Goal: Transaction & Acquisition: Purchase product/service

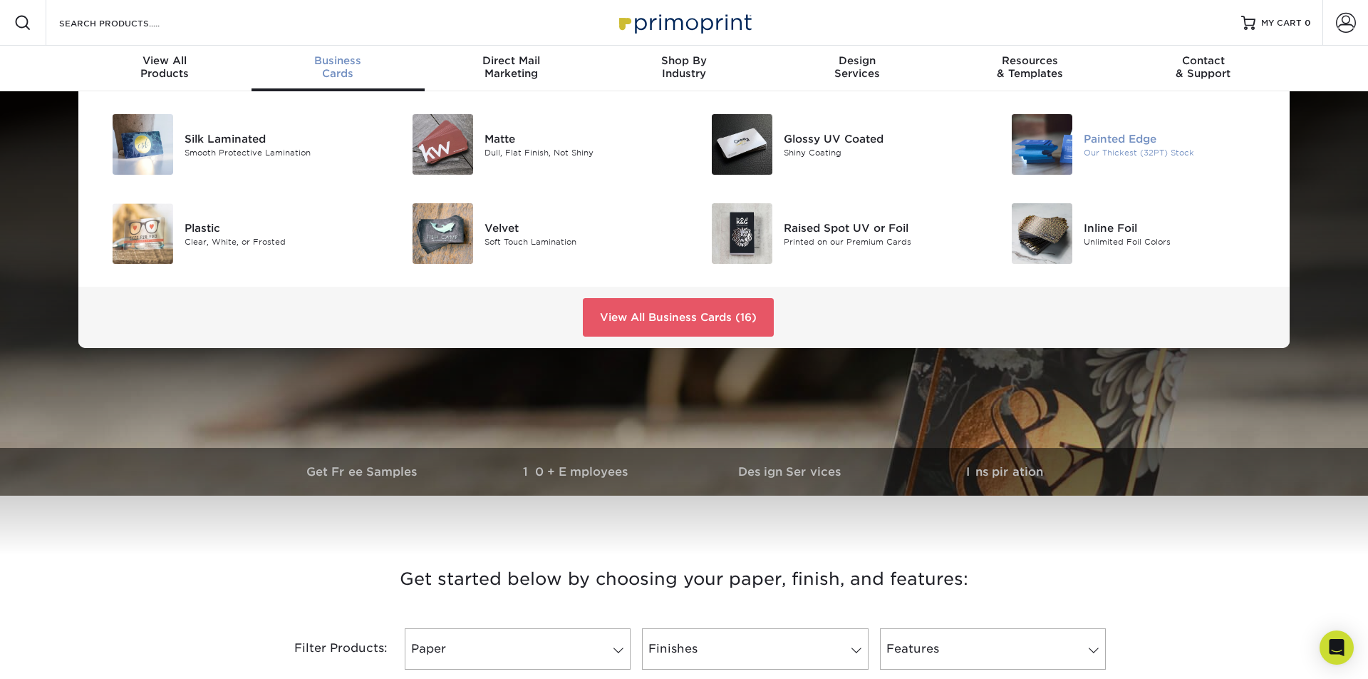
click at [1060, 143] on img at bounding box center [1042, 144] width 61 height 61
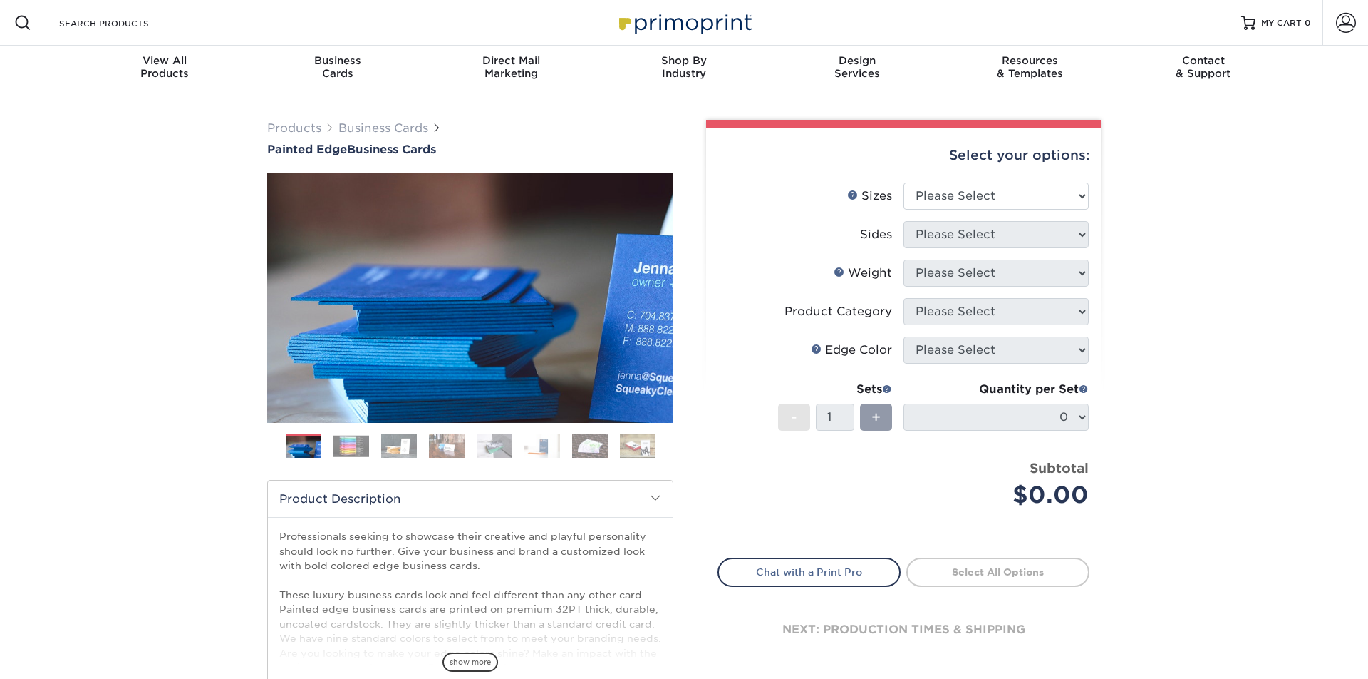
click at [347, 443] on img at bounding box center [352, 446] width 36 height 22
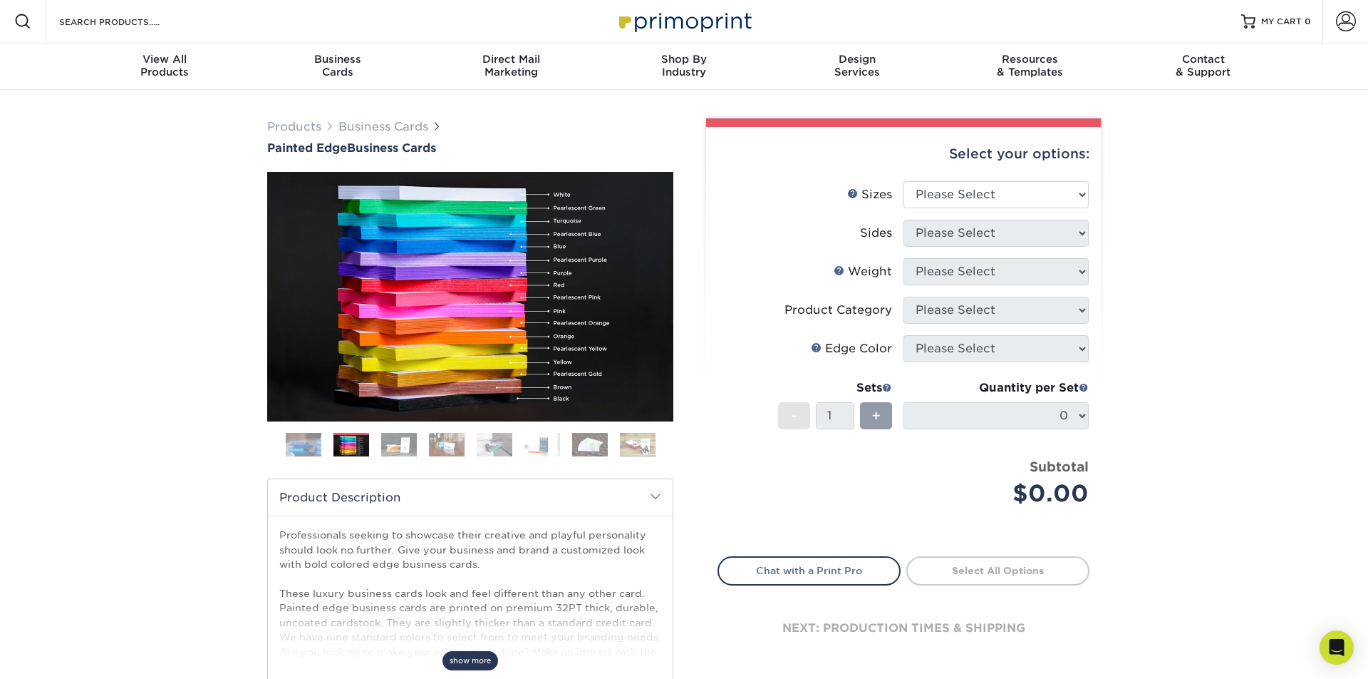
scroll to position [5, 0]
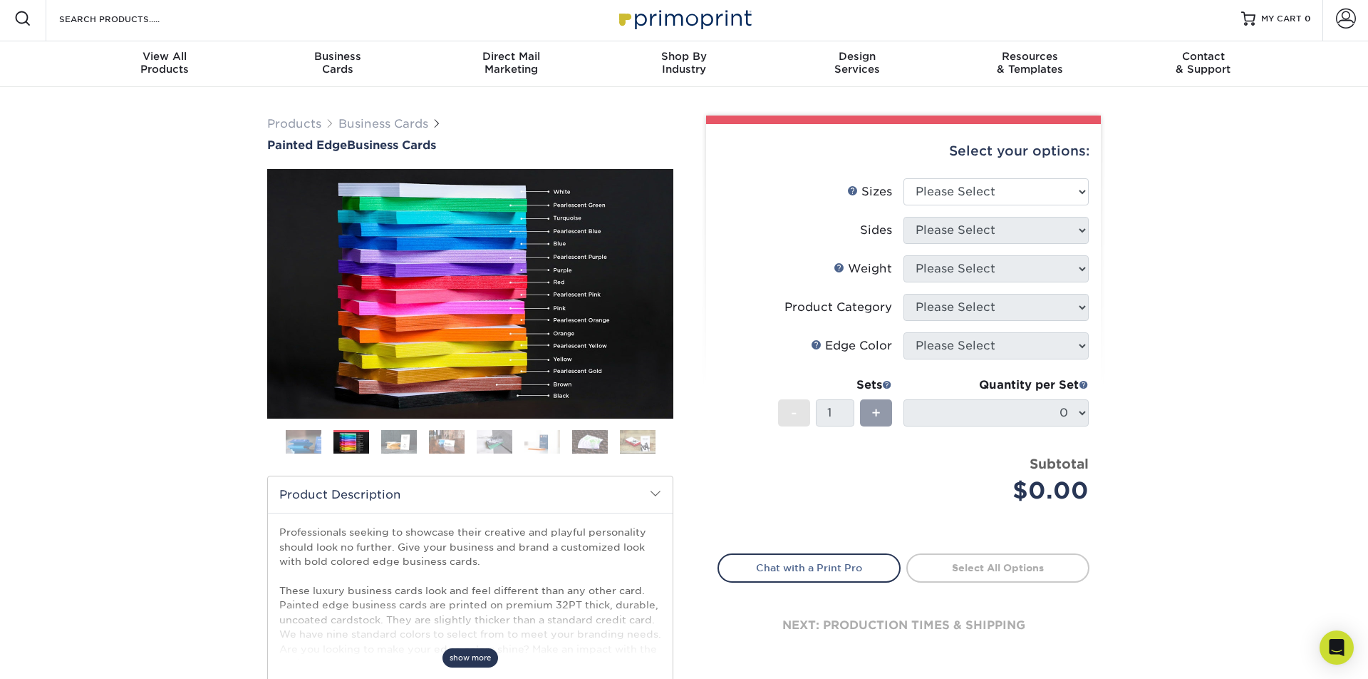
click at [463, 666] on div "Professionals seeking to showcase their creative and playful personality should…" at bounding box center [470, 595] width 405 height 166
select select "2.00x3.50"
select select "13abbda7-1d64-4f25-8bb2-c179b224825d"
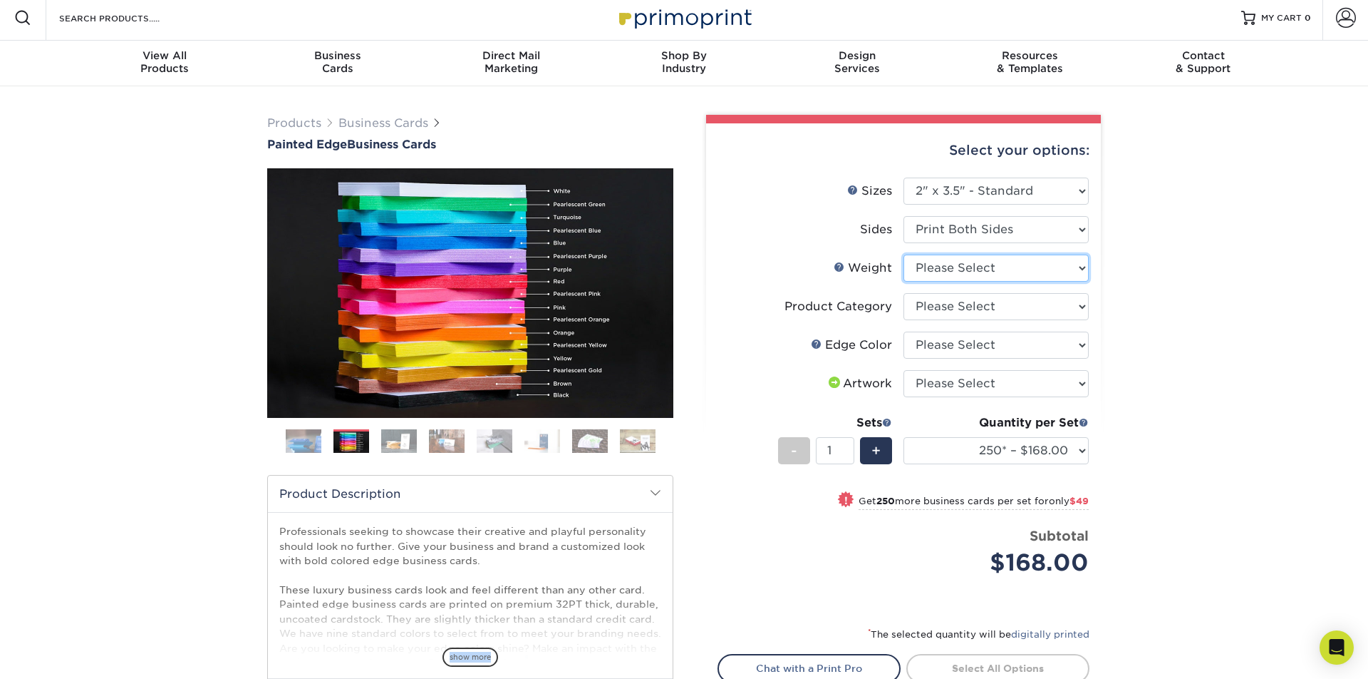
select select "32PTUC"
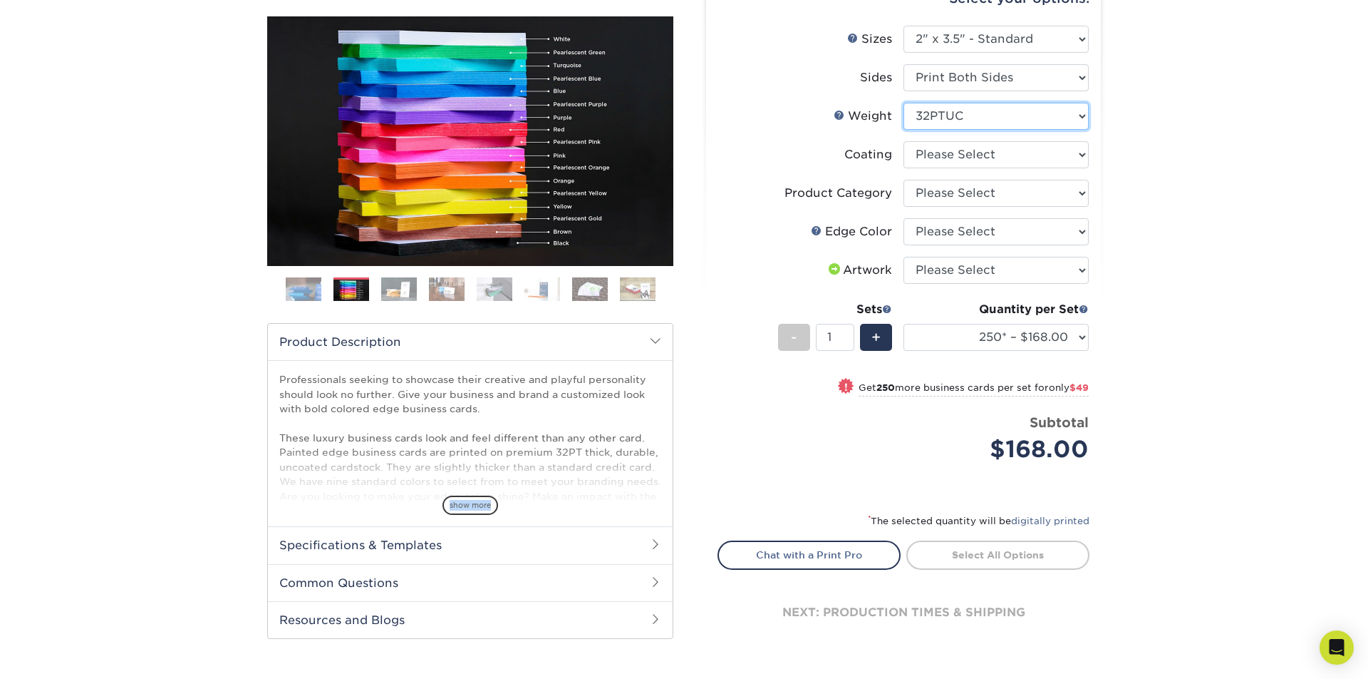
scroll to position [157, 0]
click at [476, 507] on span "show more" at bounding box center [471, 504] width 56 height 19
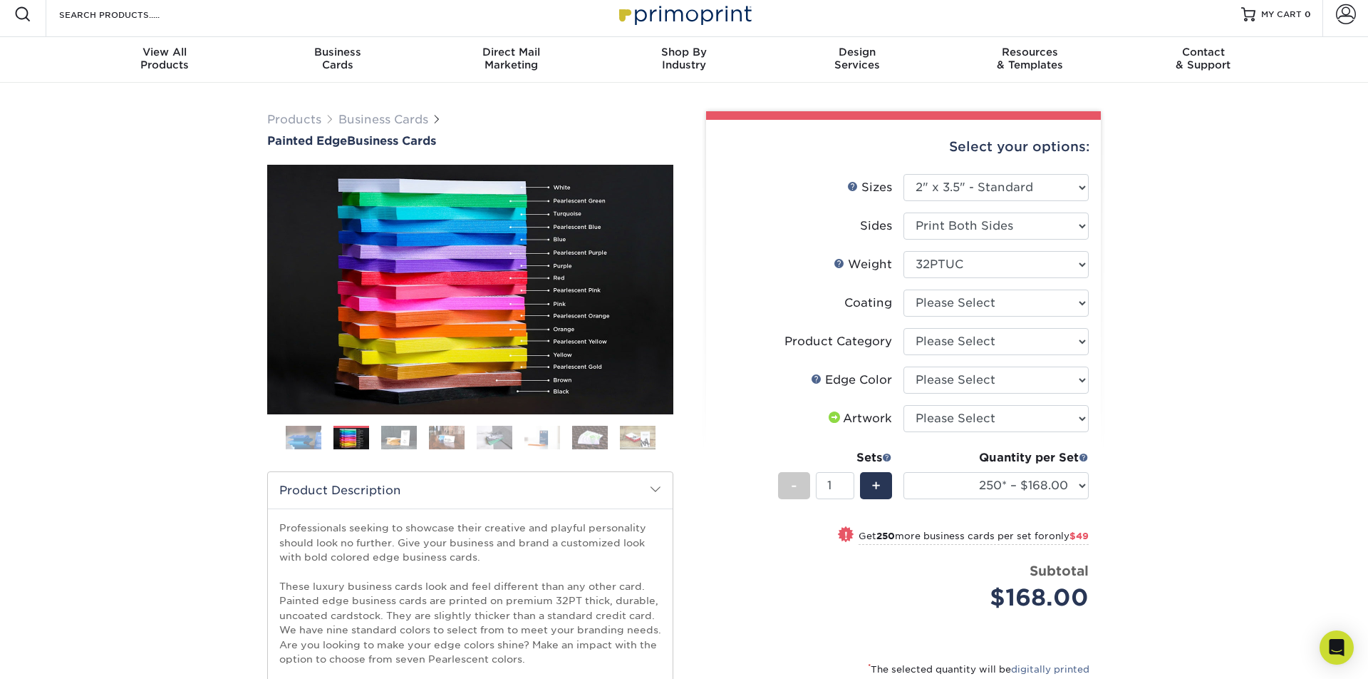
scroll to position [8, 0]
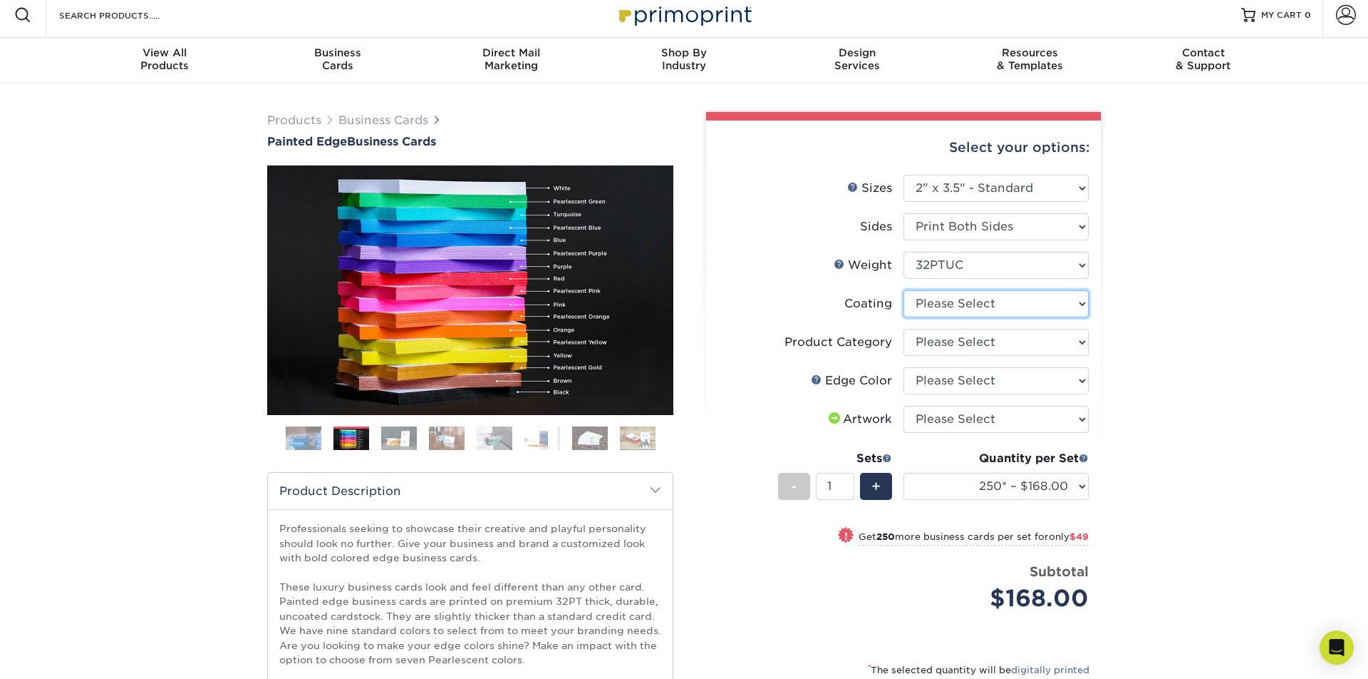
select select "3e7618de-abca-4bda-9f97-8b9129e913d8"
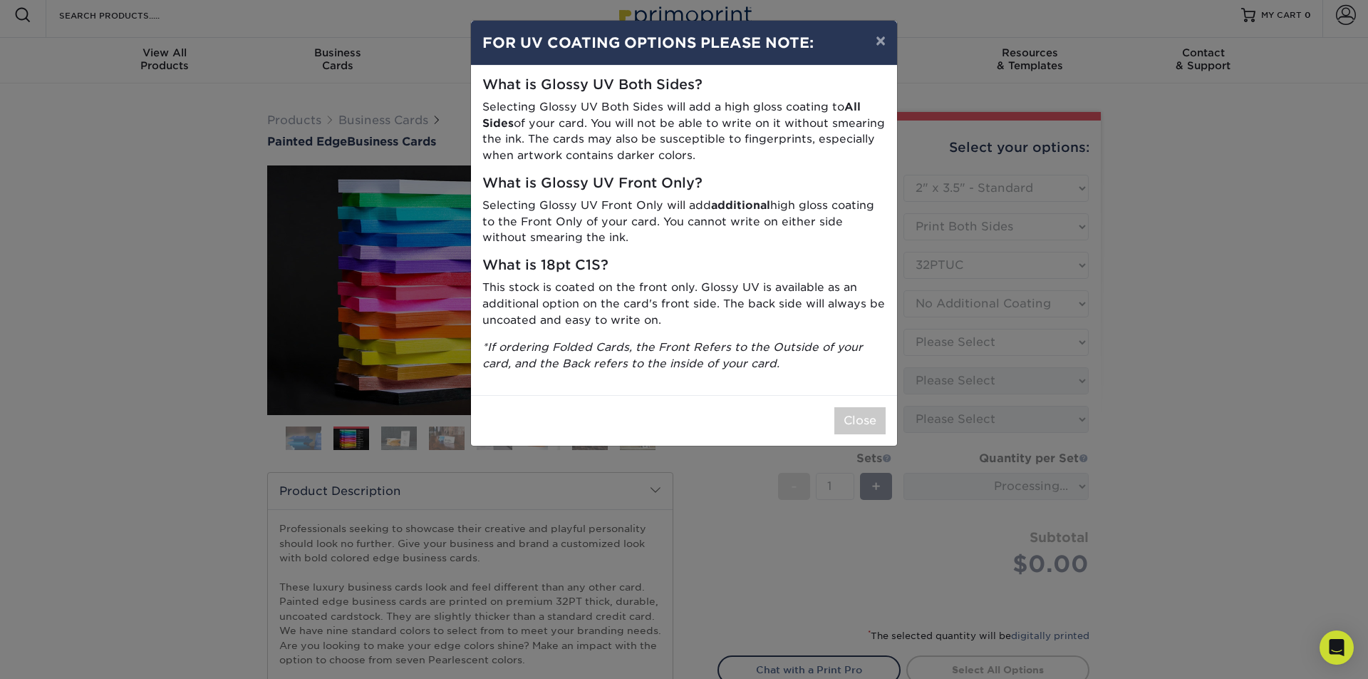
click at [866, 413] on button "Close" at bounding box center [860, 420] width 51 height 27
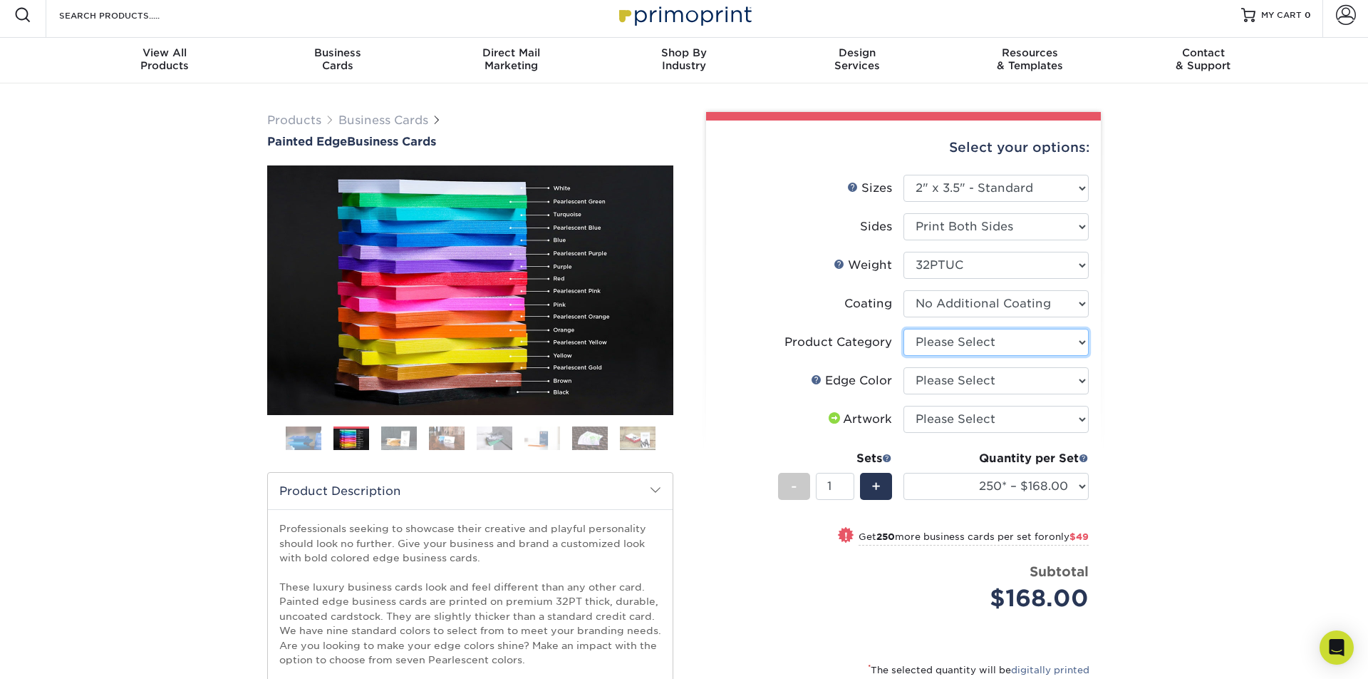
select select "3b5148f1-0588-4f88-a218-97bcfdce65c1"
select select "64dff1c5-ac78-4248-b7fe-f4a16f9d8b63"
select select "upload"
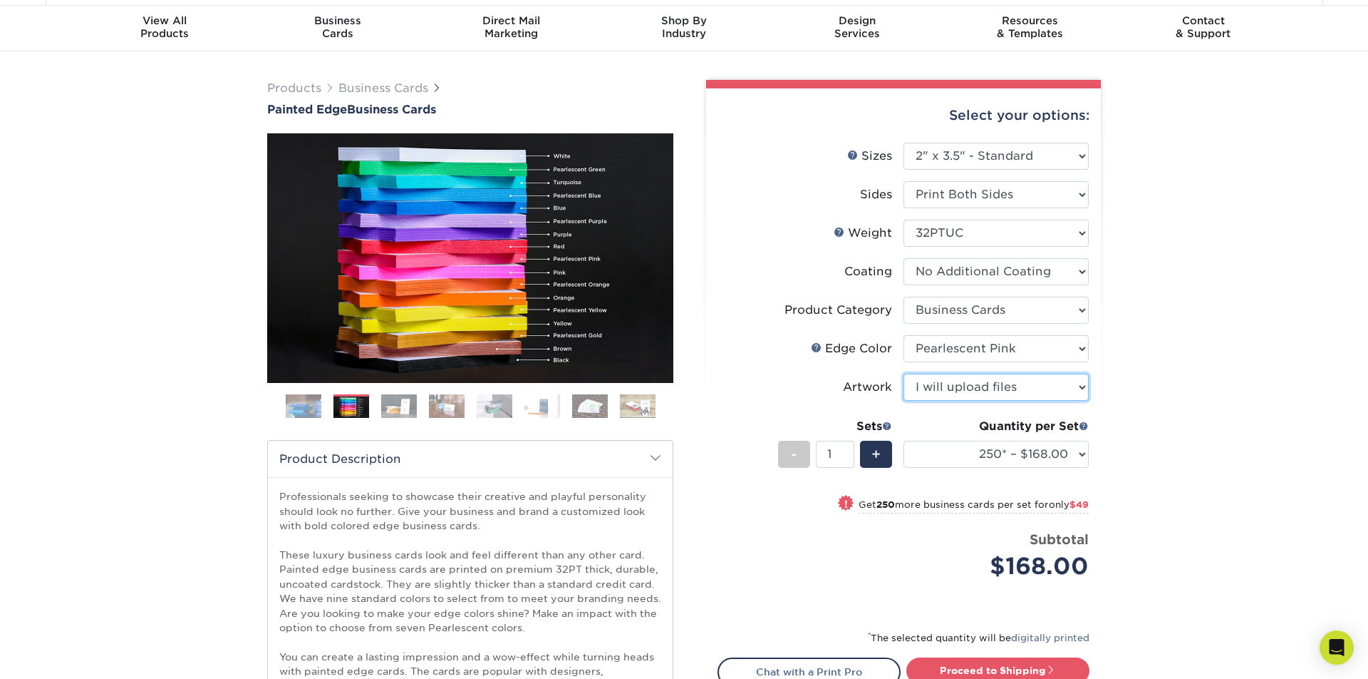
scroll to position [46, 0]
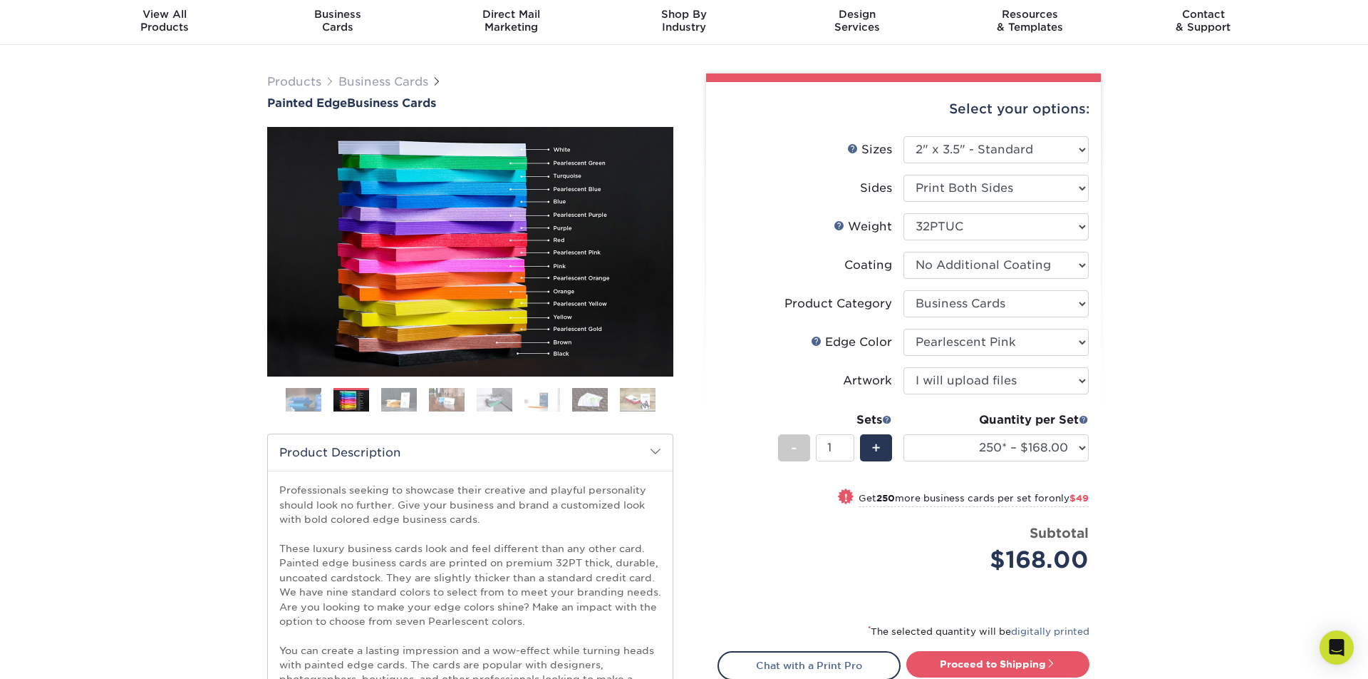
click at [405, 402] on img at bounding box center [399, 399] width 36 height 25
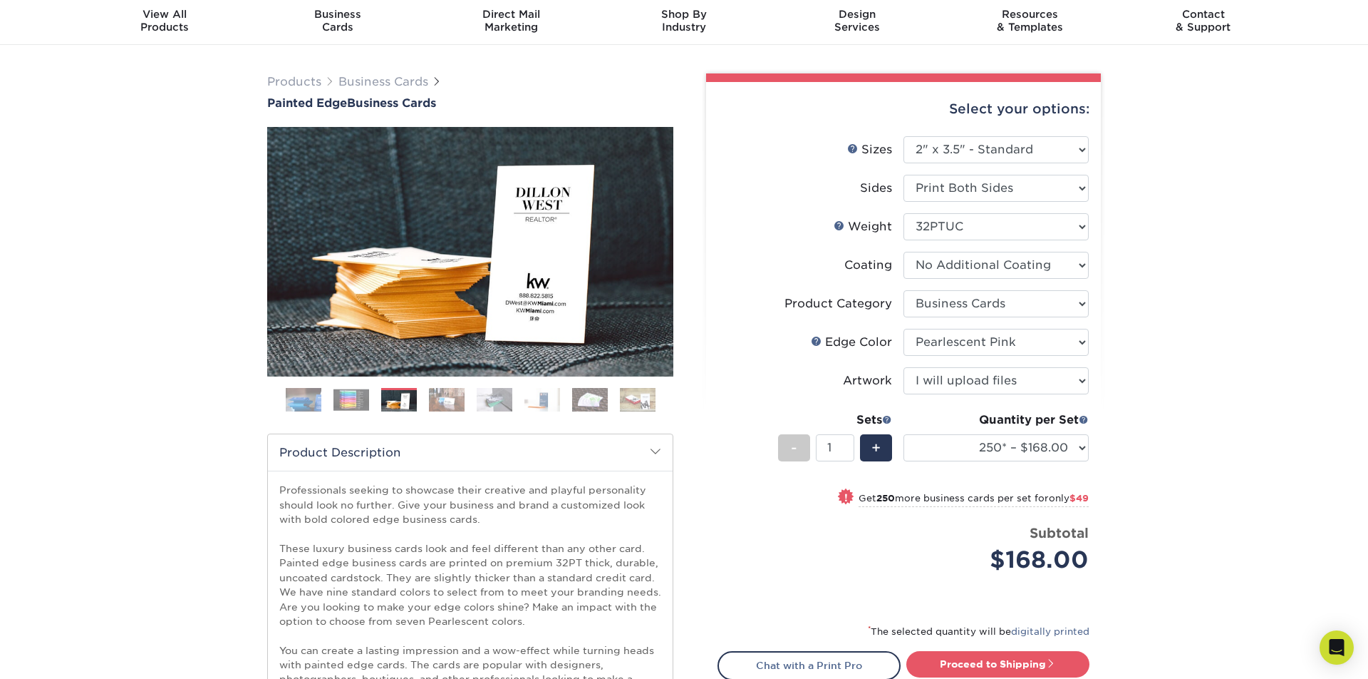
drag, startPoint x: 444, startPoint y: 400, endPoint x: 458, endPoint y: 397, distance: 13.8
click at [444, 400] on img at bounding box center [447, 399] width 36 height 25
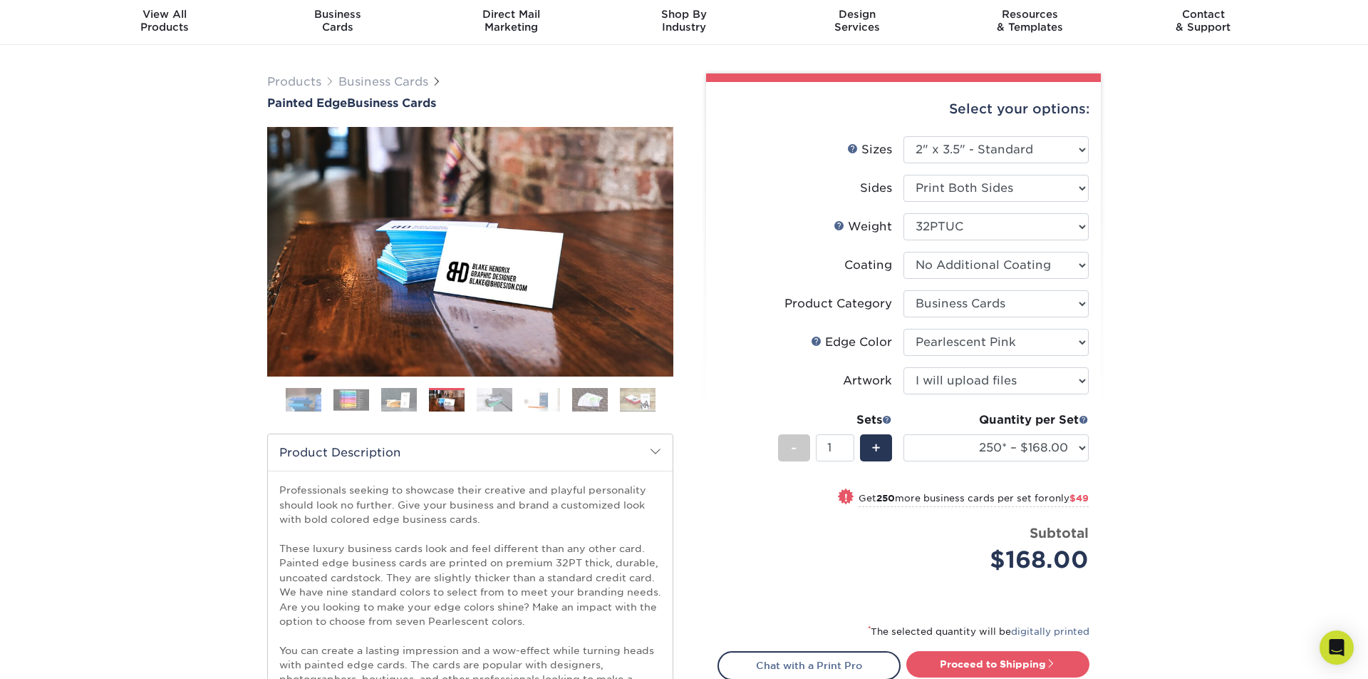
drag, startPoint x: 500, startPoint y: 396, endPoint x: 547, endPoint y: 400, distance: 47.2
click at [500, 396] on img at bounding box center [495, 399] width 36 height 25
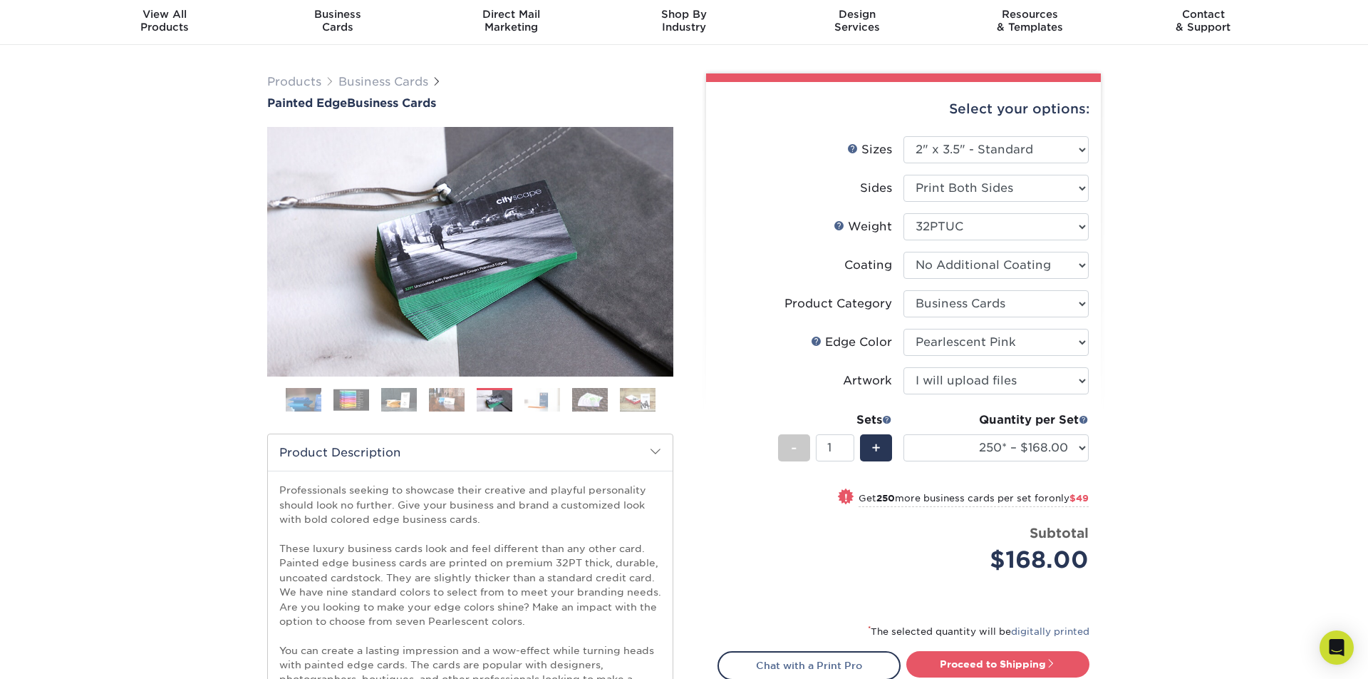
click at [545, 401] on img at bounding box center [543, 399] width 36 height 25
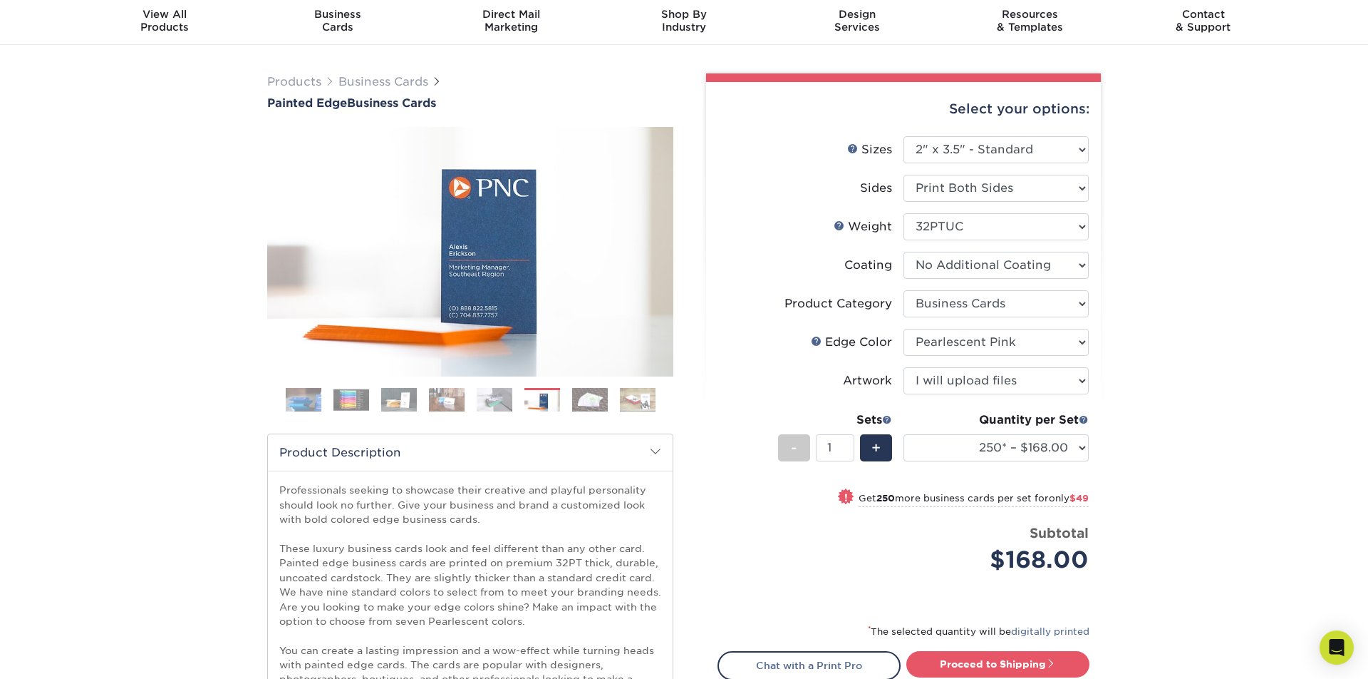
click at [584, 401] on img at bounding box center [590, 399] width 36 height 25
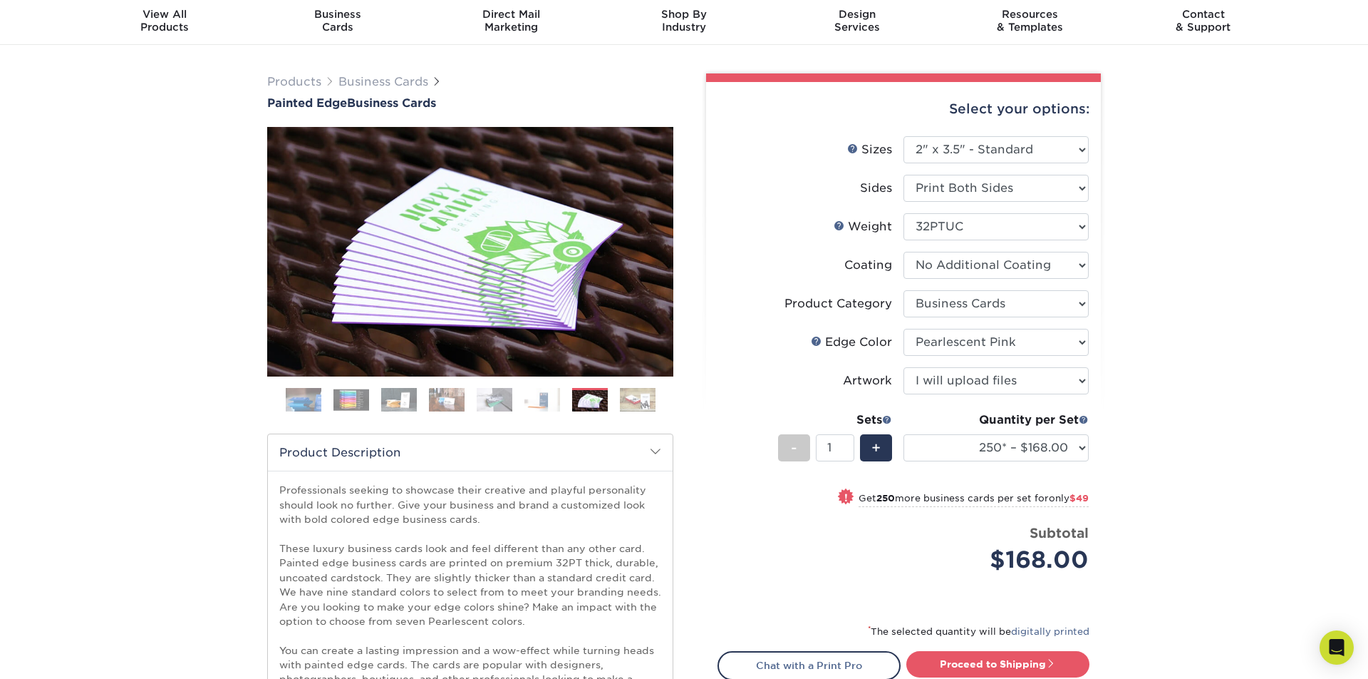
click at [634, 404] on img at bounding box center [638, 399] width 36 height 25
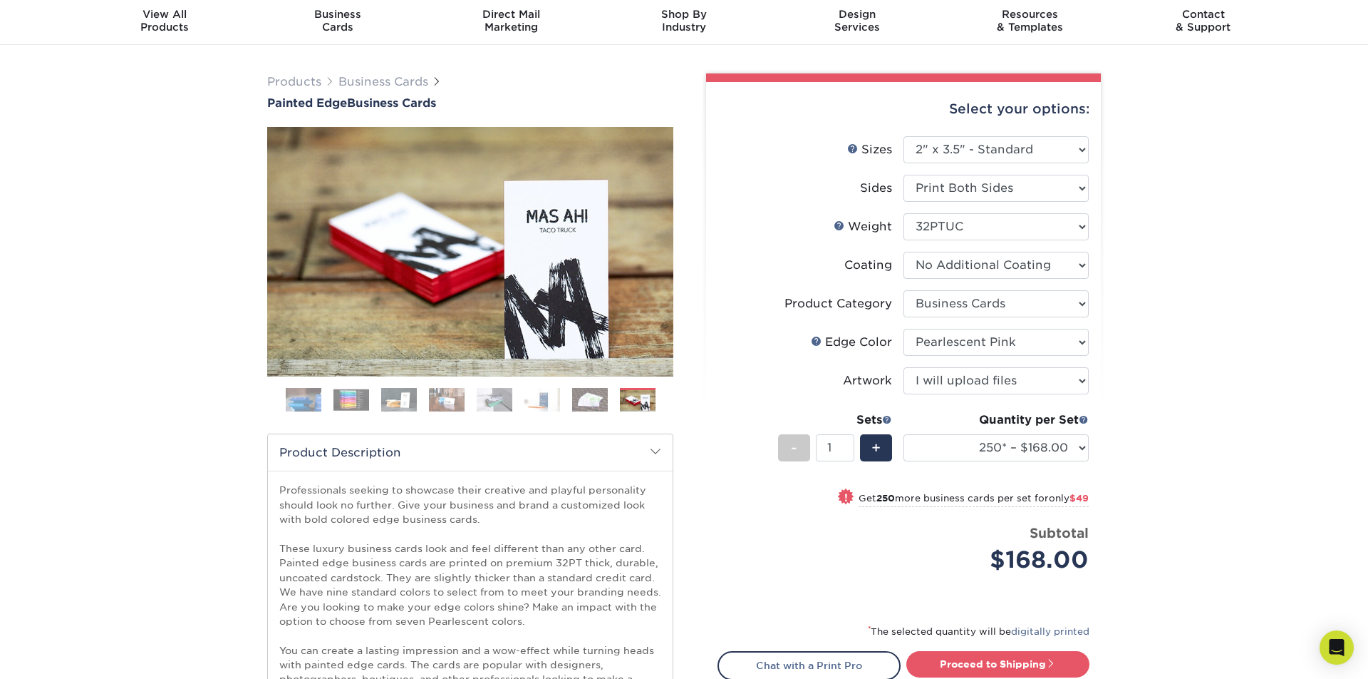
drag, startPoint x: 503, startPoint y: 402, endPoint x: 495, endPoint y: 403, distance: 7.9
click at [502, 402] on img at bounding box center [495, 399] width 36 height 25
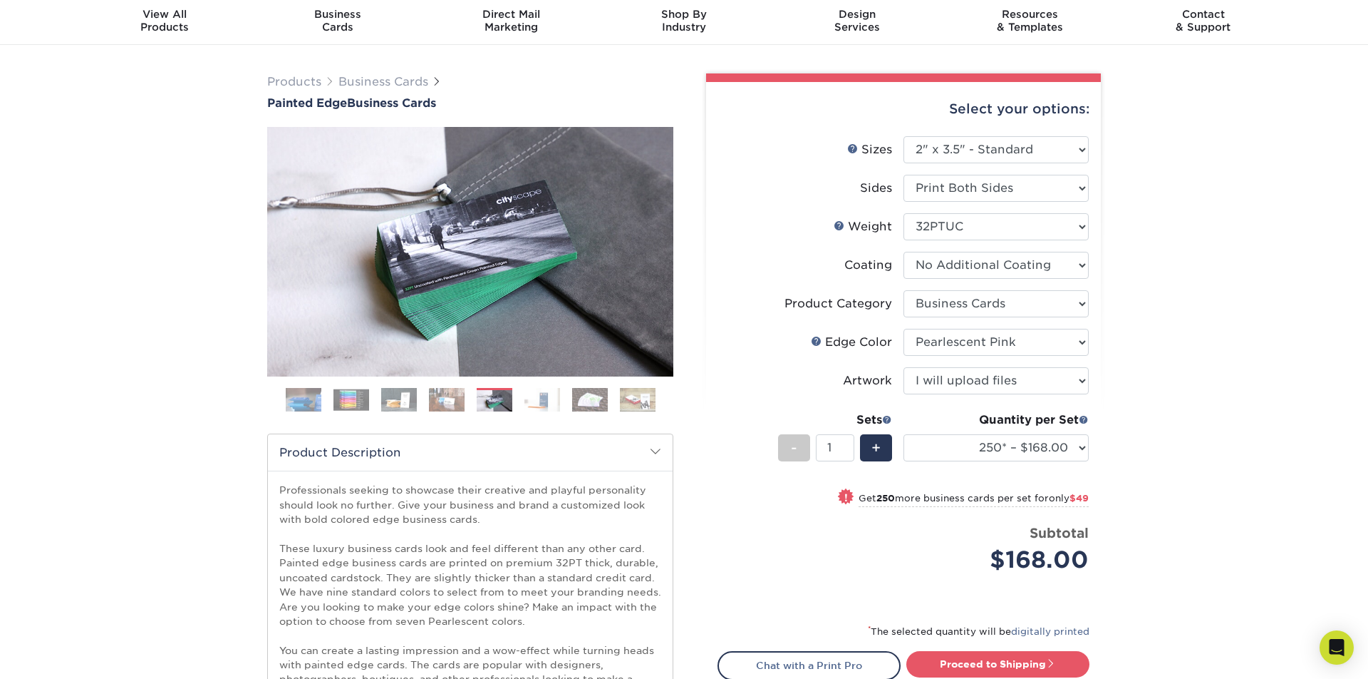
drag, startPoint x: 347, startPoint y: 398, endPoint x: 307, endPoint y: 403, distance: 40.2
click at [344, 399] on img at bounding box center [352, 399] width 36 height 22
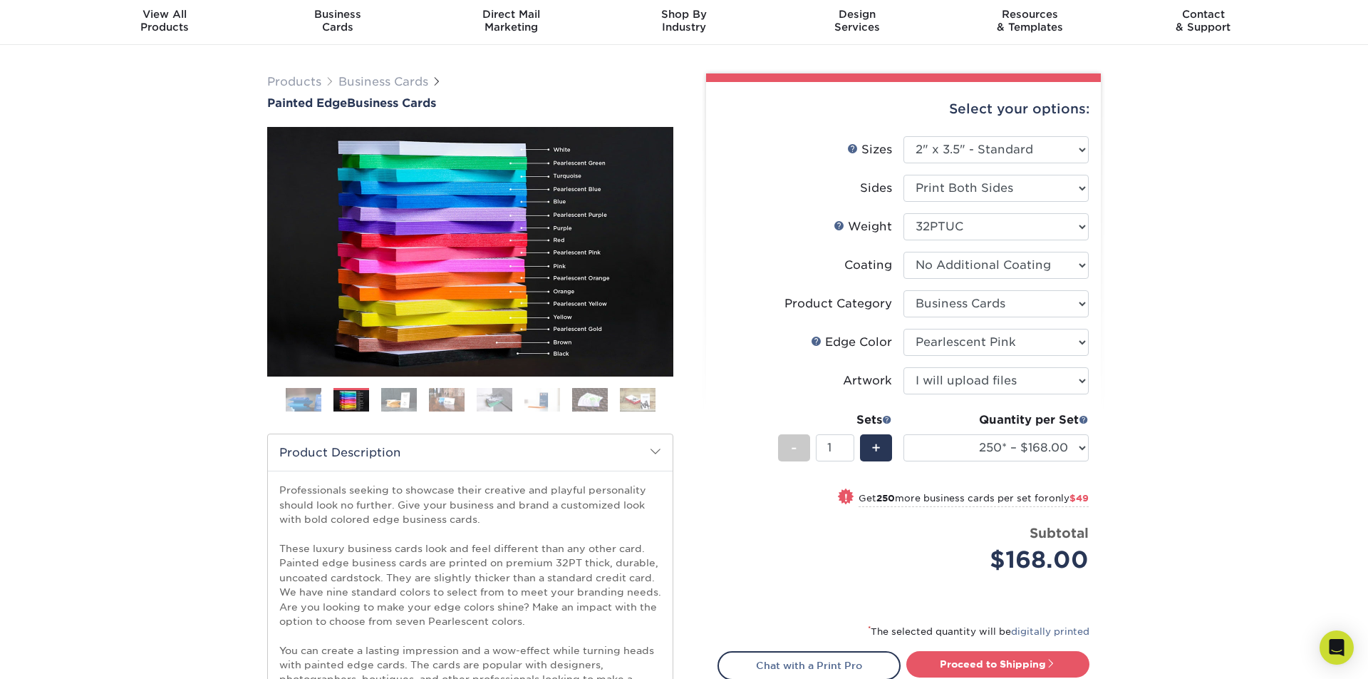
click at [304, 403] on img at bounding box center [304, 400] width 36 height 36
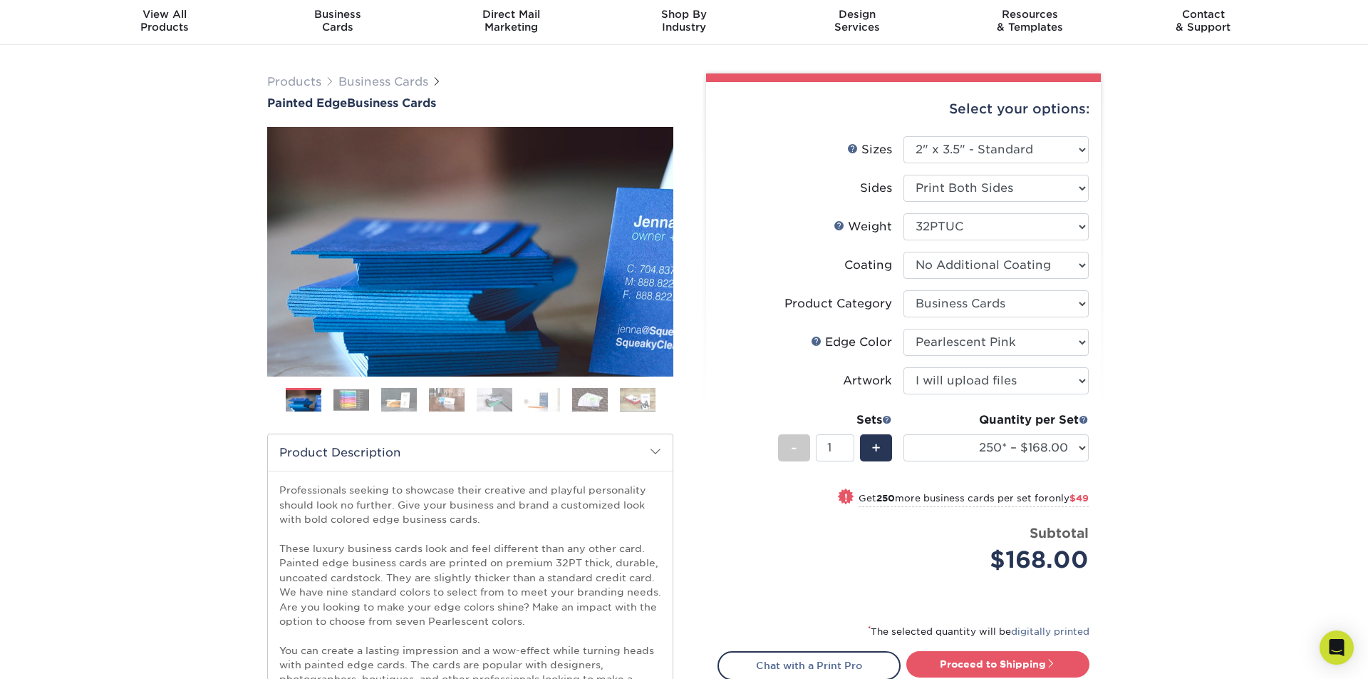
click at [356, 398] on img at bounding box center [352, 399] width 36 height 22
